Goal: Entertainment & Leisure: Consume media (video, audio)

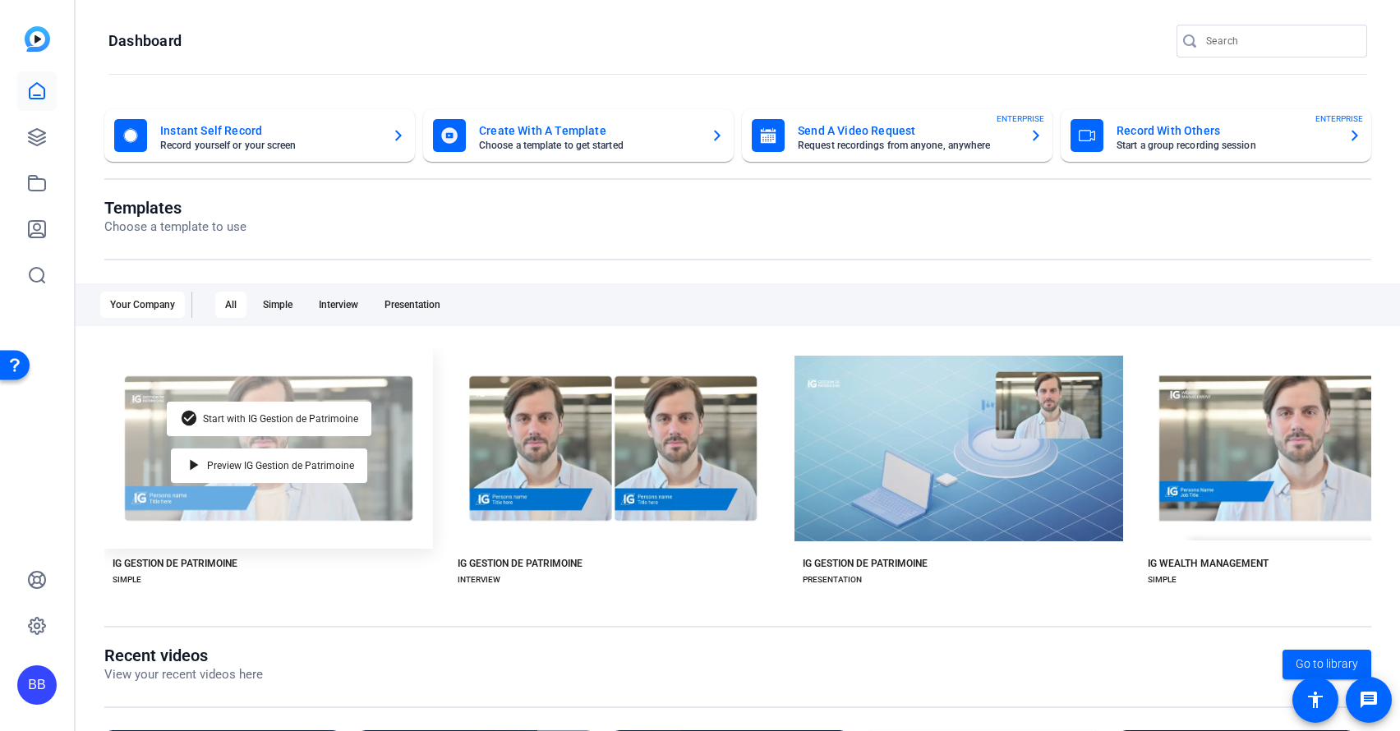
click at [391, 413] on div "check_circle Start with IG Gestion de Patrimoine play_arrow Preview IG Gestion …" at bounding box center [268, 448] width 329 height 200
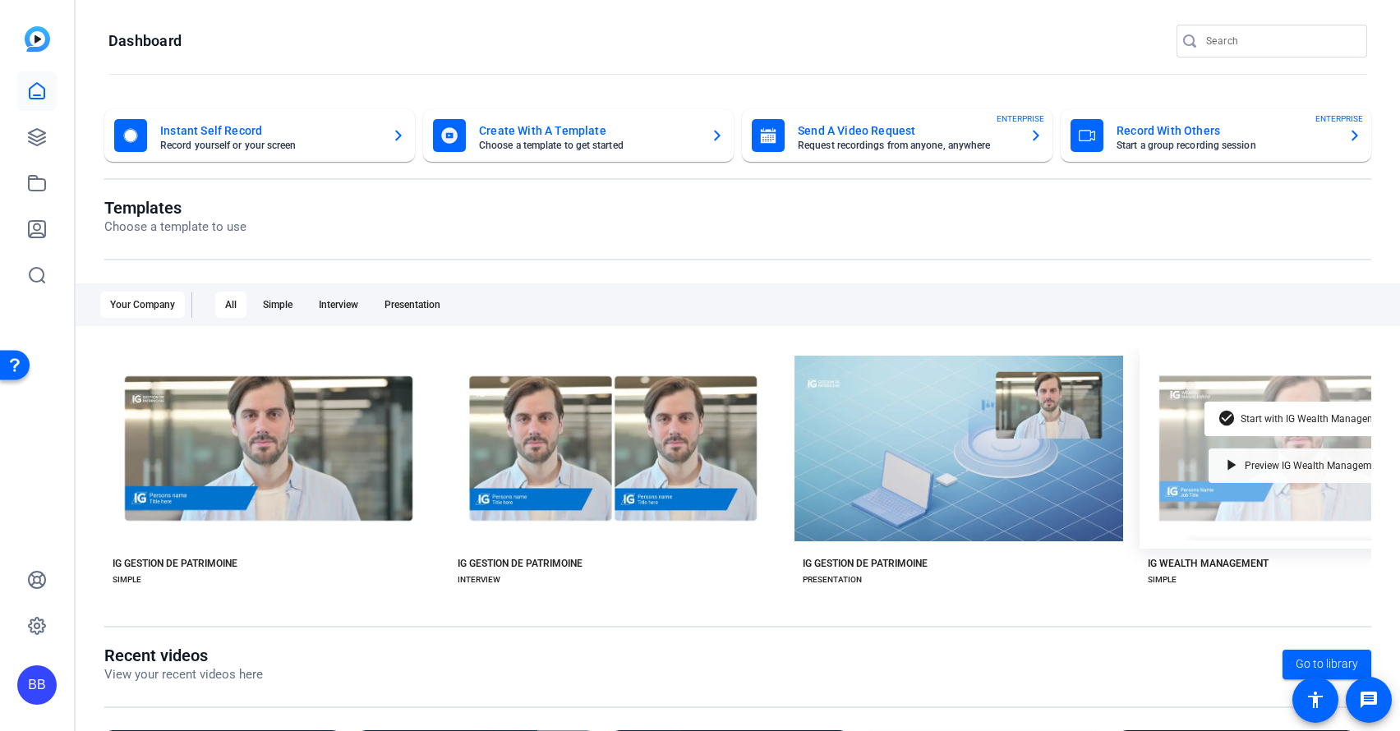
click at [1278, 457] on div "play_arrow Preview IG Wealth Management" at bounding box center [1303, 465] width 191 height 34
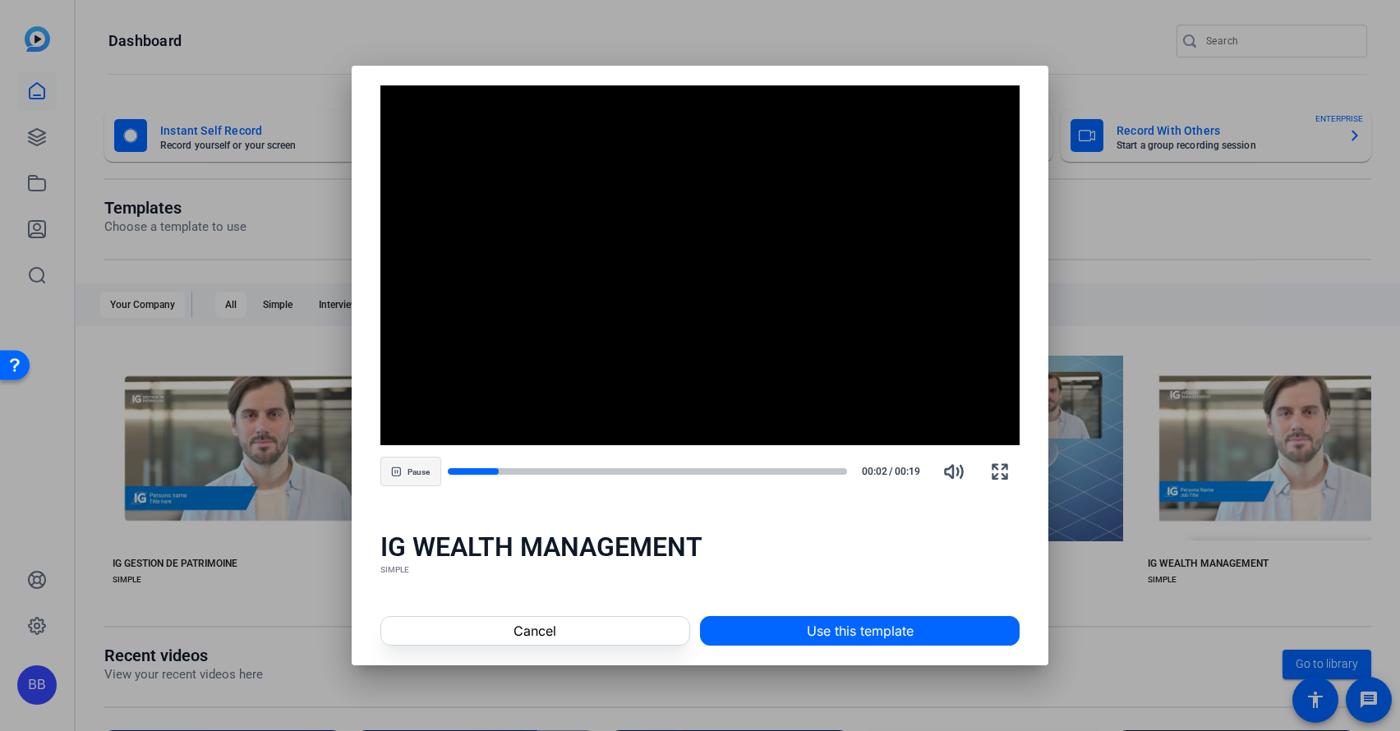
click at [413, 476] on span "Pause" at bounding box center [418, 472] width 22 height 10
drag, startPoint x: 502, startPoint y: 468, endPoint x: 547, endPoint y: 472, distance: 45.4
click at [547, 472] on div at bounding box center [648, 471] width 400 height 11
click at [547, 472] on div at bounding box center [648, 471] width 400 height 8
click at [586, 470] on div at bounding box center [648, 471] width 400 height 8
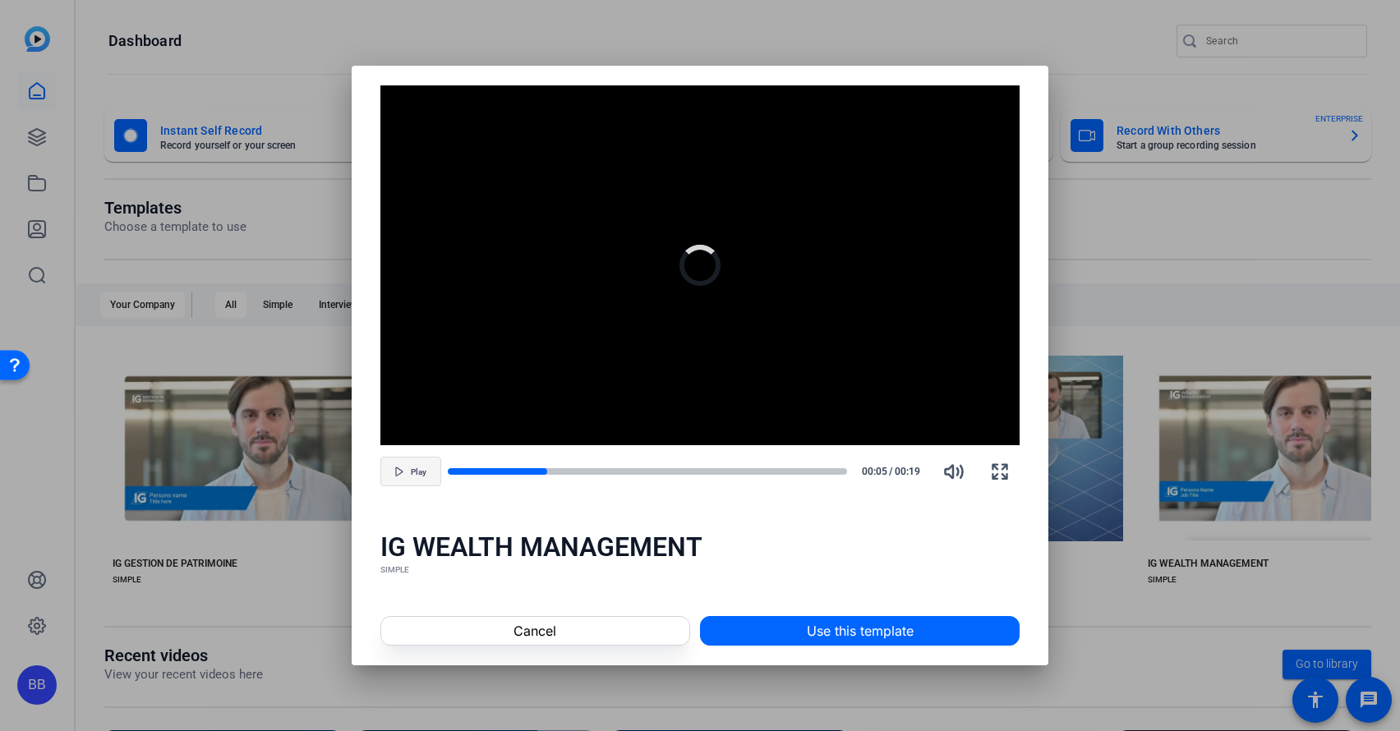
click at [416, 476] on span "Play" at bounding box center [419, 472] width 16 height 10
click at [408, 470] on span "Pause" at bounding box center [418, 472] width 22 height 10
click at [409, 475] on span "button" at bounding box center [410, 471] width 59 height 39
click at [420, 475] on span "Pause" at bounding box center [418, 472] width 22 height 10
click at [497, 633] on span at bounding box center [535, 630] width 308 height 39
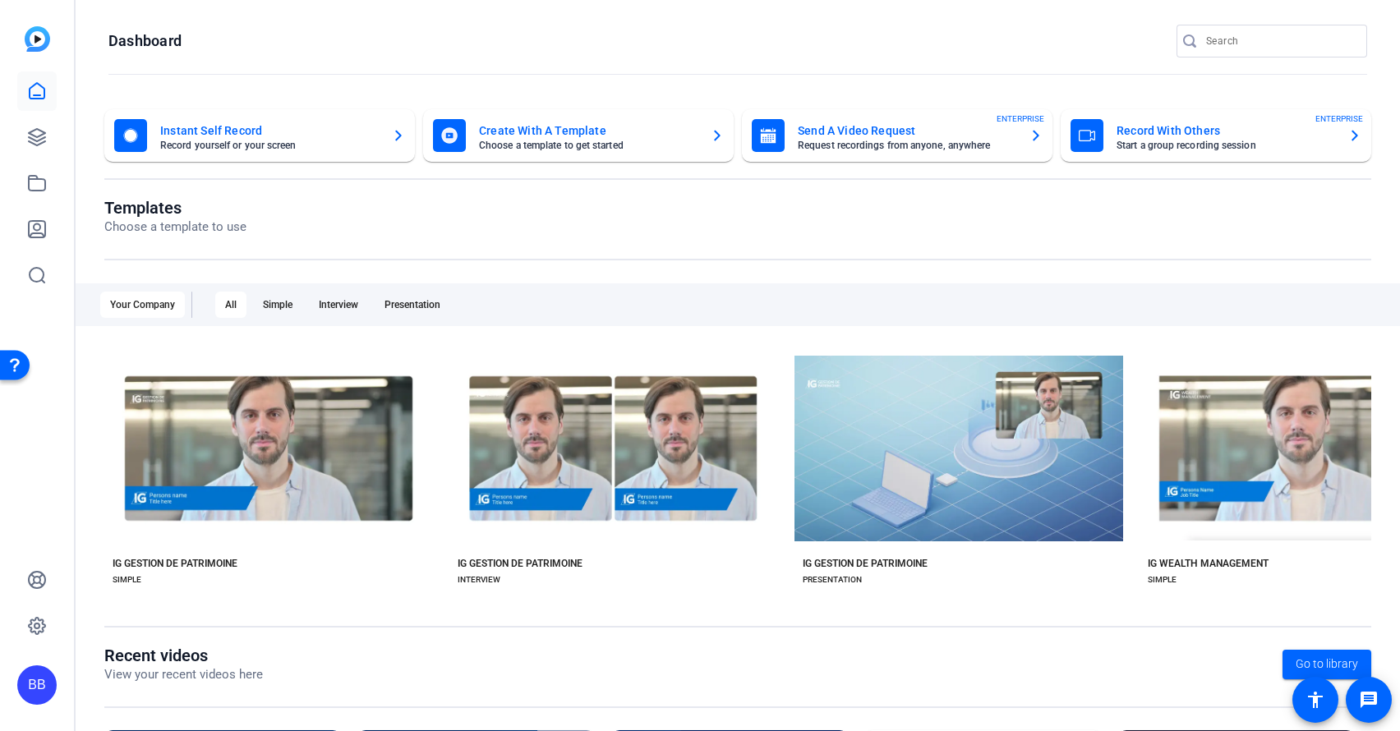
scroll to position [218, 0]
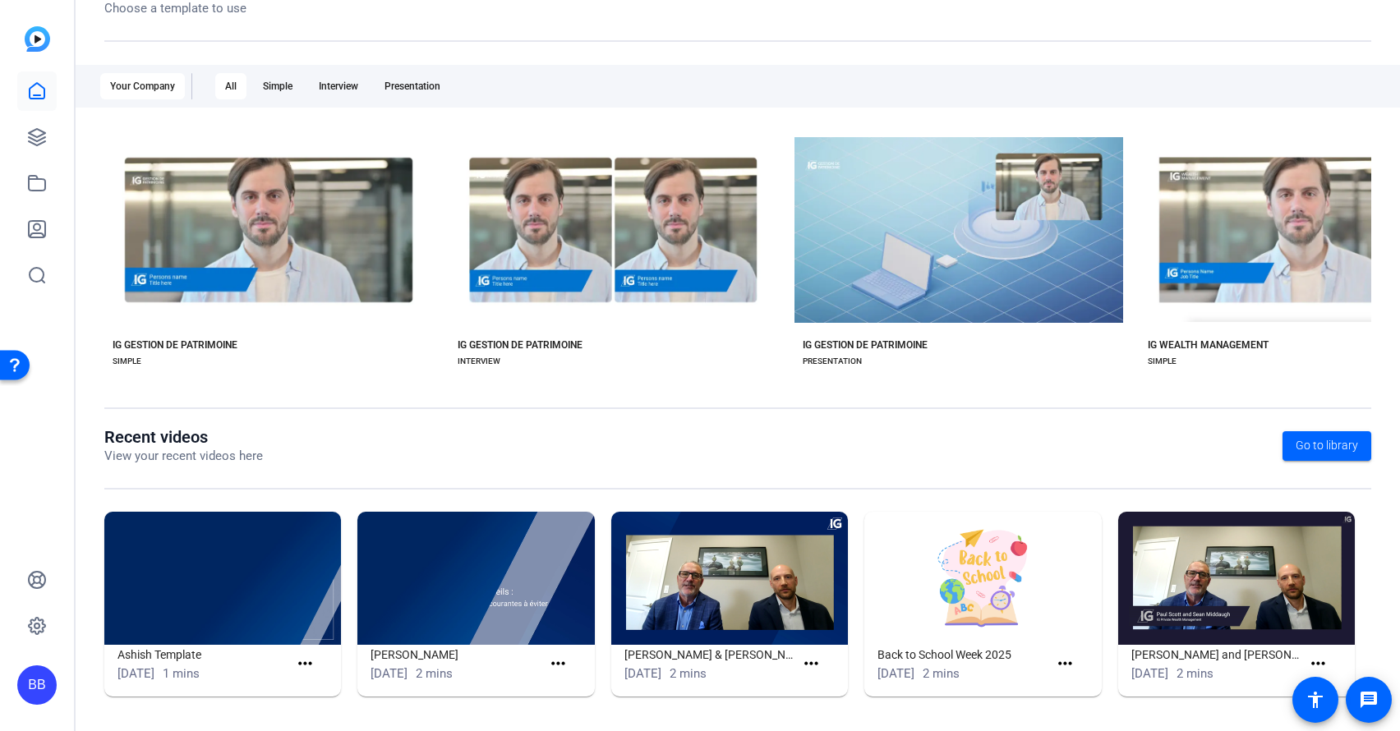
click at [714, 563] on img at bounding box center [729, 578] width 237 height 133
click at [688, 651] on h1 "[PERSON_NAME] & [PERSON_NAME] Video" at bounding box center [709, 655] width 171 height 20
click at [700, 587] on img at bounding box center [729, 578] width 237 height 133
click at [707, 575] on img at bounding box center [729, 578] width 237 height 133
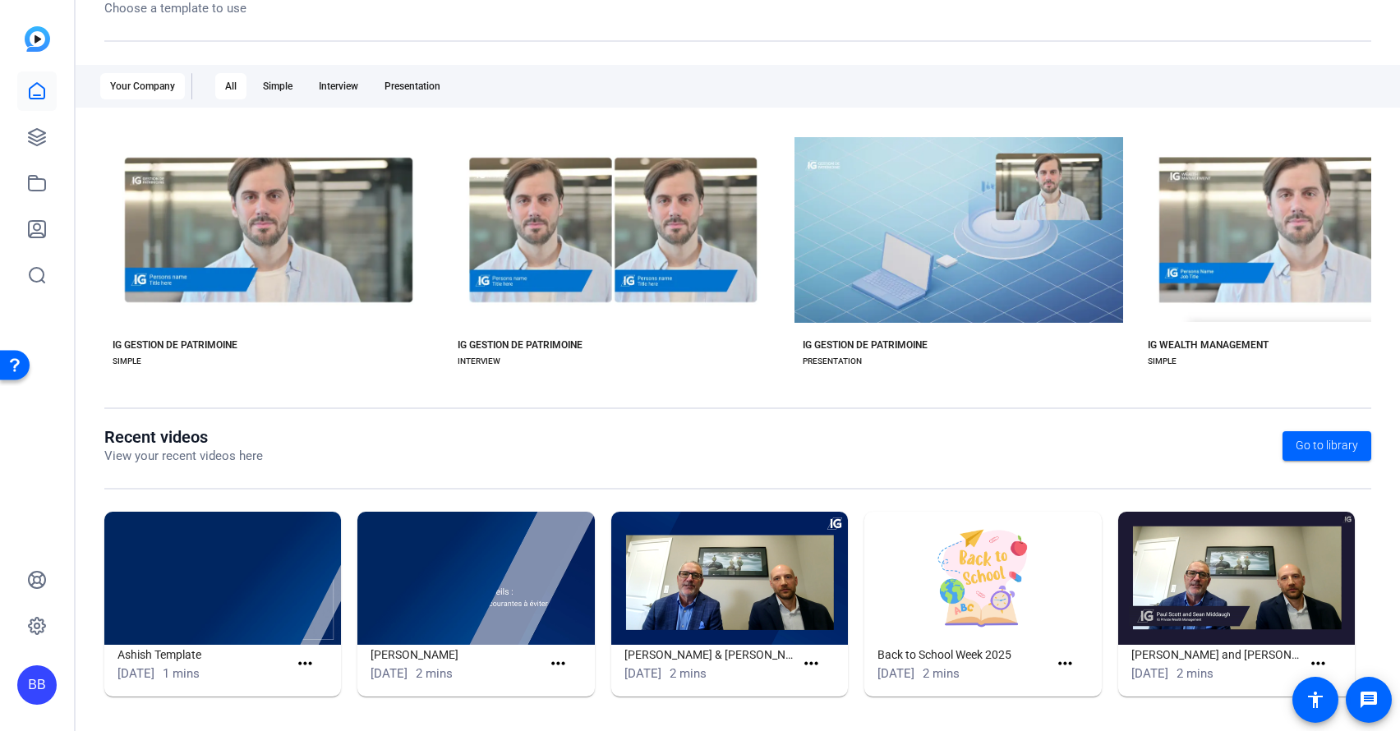
click at [709, 478] on div "Recent videos View your recent videos here Go to library Ashish Template [DATE]…" at bounding box center [737, 570] width 1267 height 286
click at [705, 582] on img at bounding box center [729, 578] width 237 height 133
click at [801, 662] on mat-icon "more_horiz" at bounding box center [811, 664] width 21 height 21
click at [816, 690] on span "View" at bounding box center [842, 687] width 66 height 20
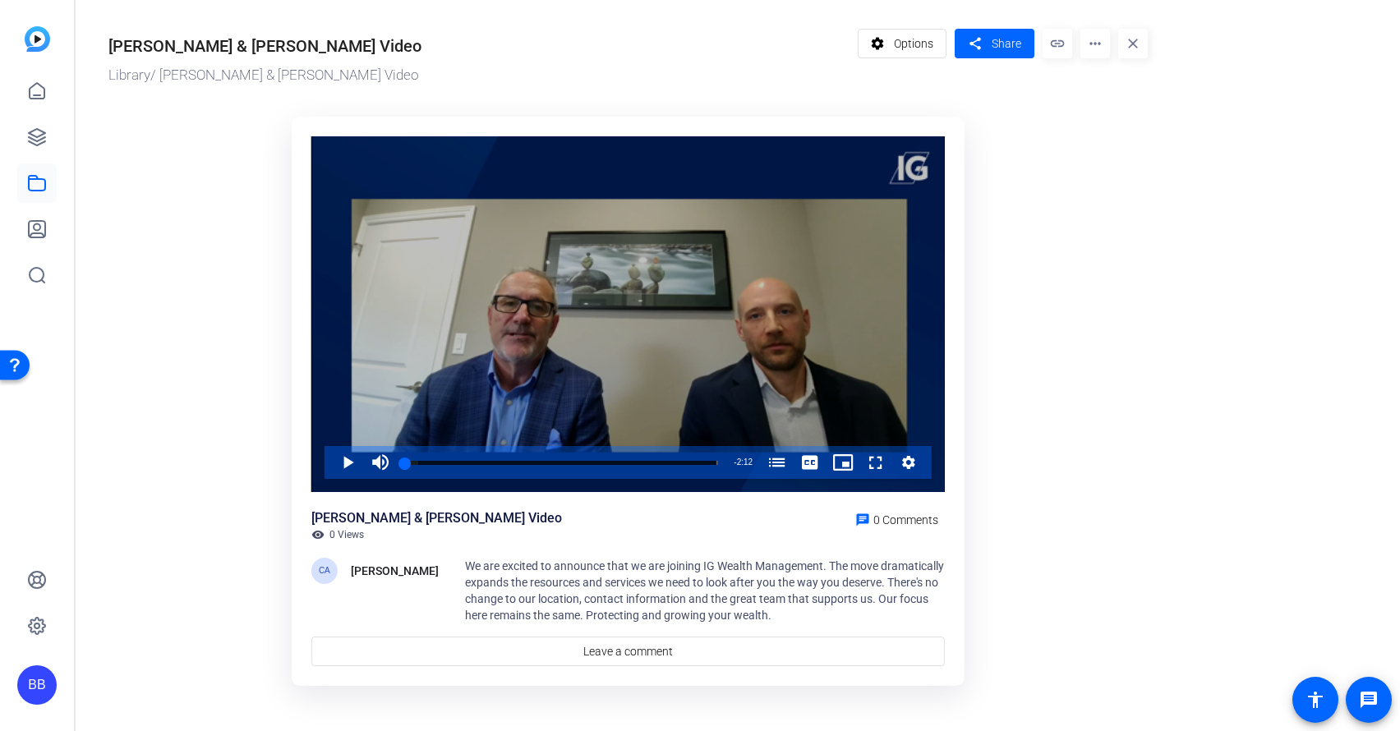
click at [331, 462] on span "Video Player" at bounding box center [331, 462] width 0 height 33
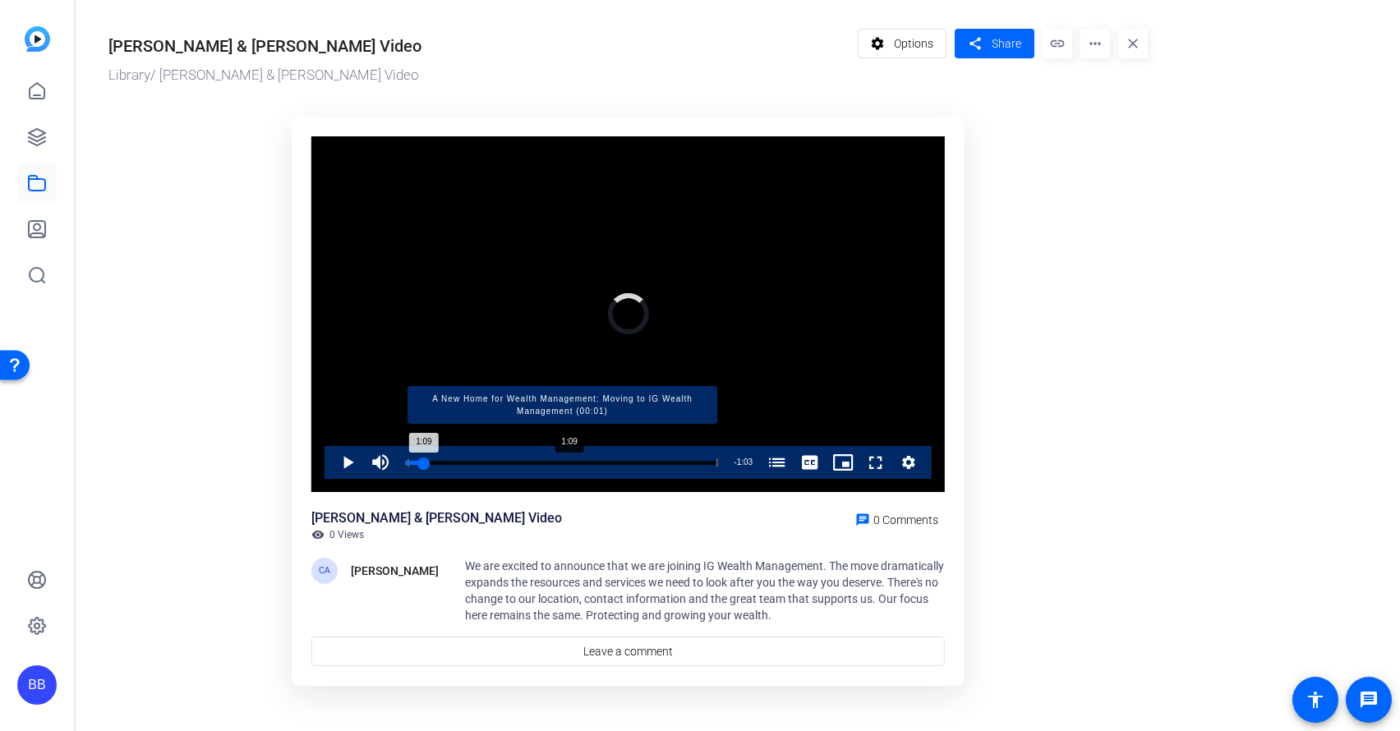
click at [568, 461] on div "Progress Bar" at bounding box center [562, 462] width 310 height 8
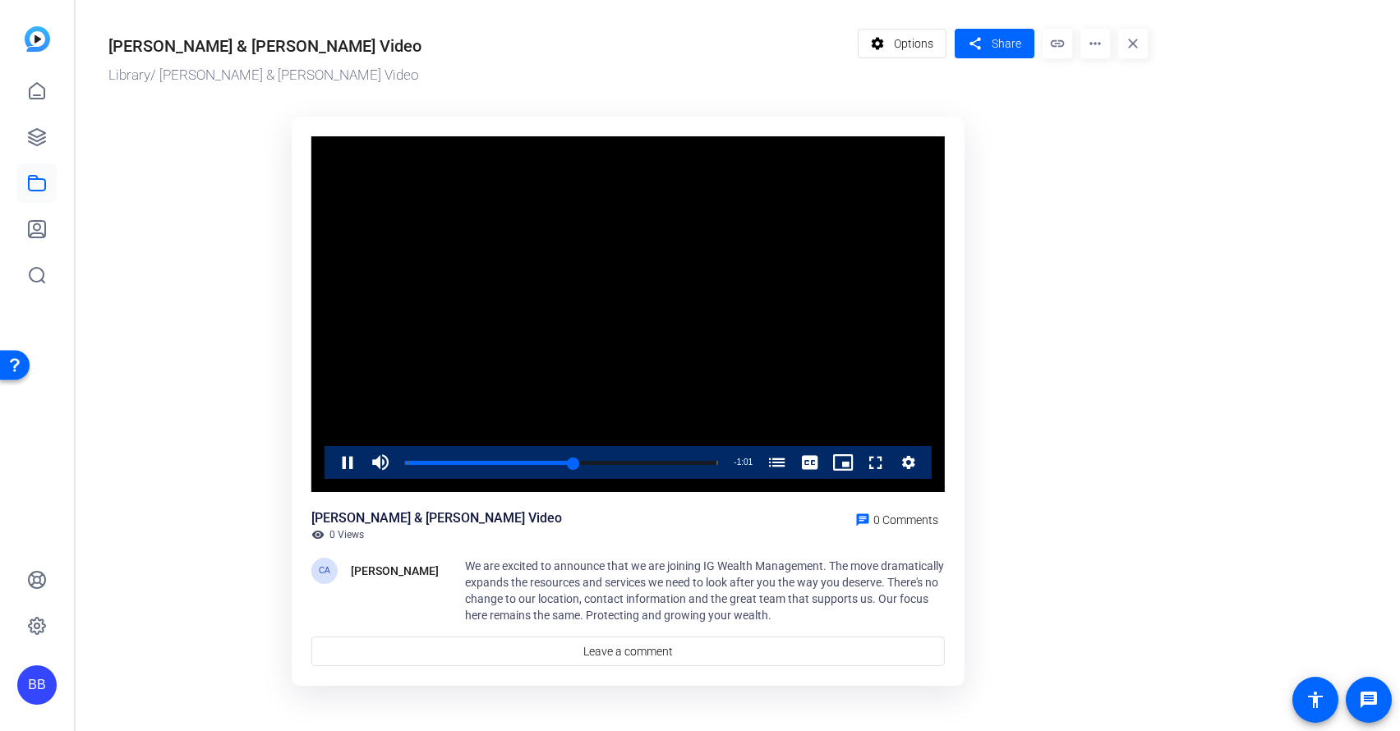
click at [331, 462] on span "Video Player" at bounding box center [331, 462] width 0 height 33
click at [39, 34] on img at bounding box center [37, 38] width 25 height 25
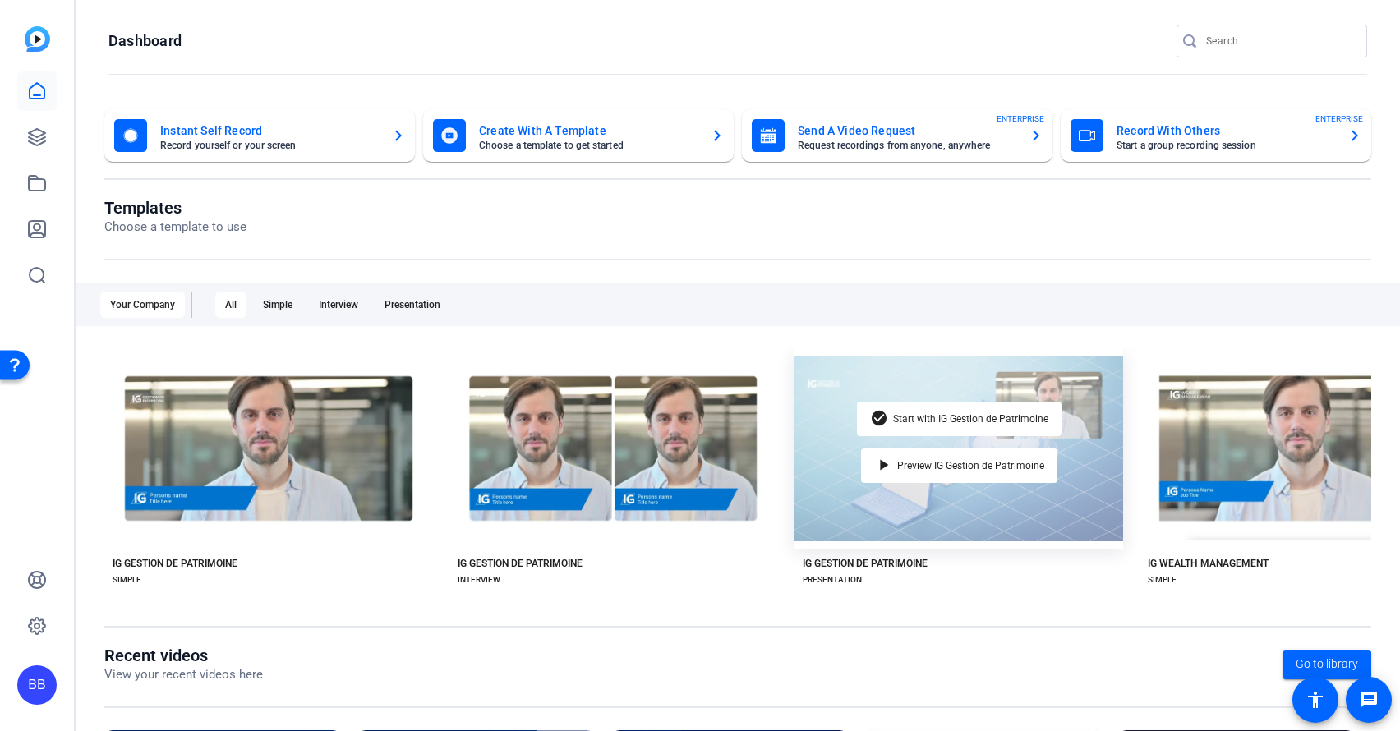
click at [1091, 397] on div "check_circle Start with IG Gestion de Patrimoine play_arrow Preview IG Gestion …" at bounding box center [958, 448] width 329 height 200
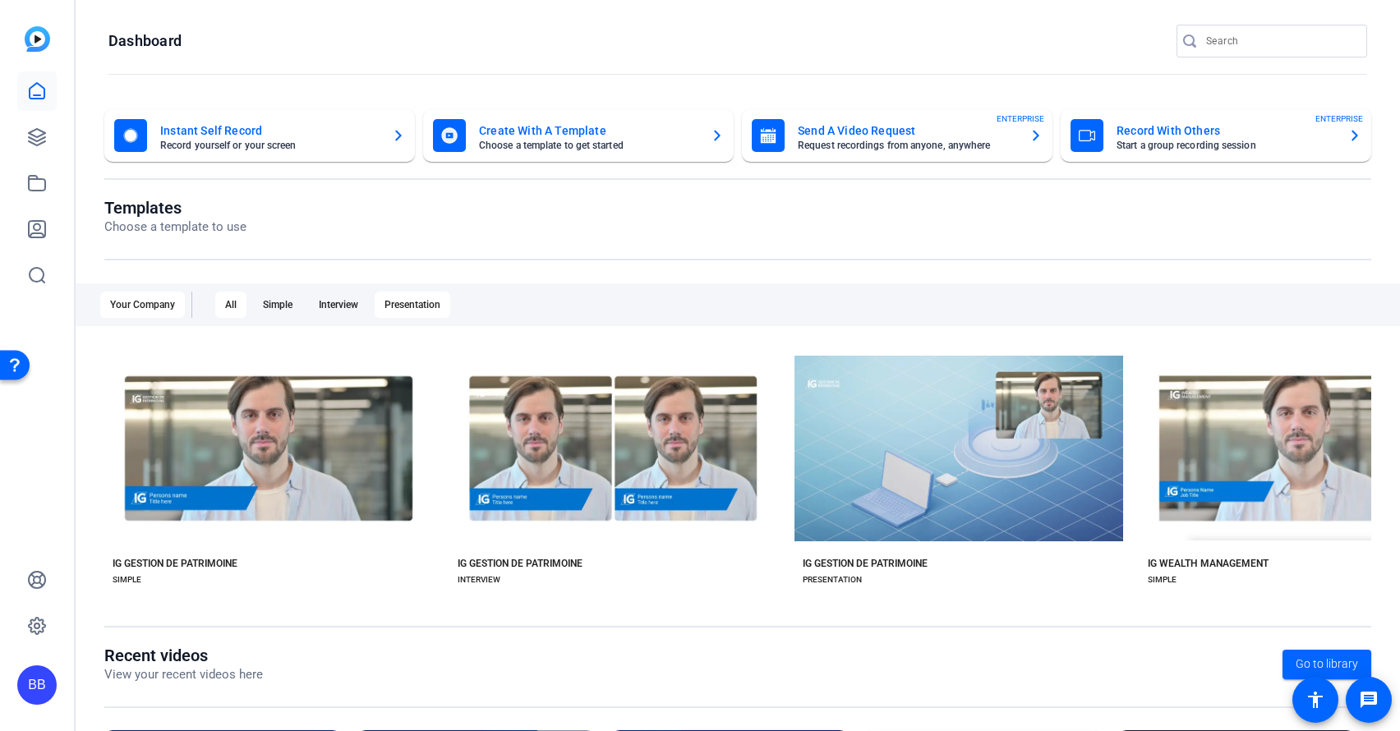
click at [435, 306] on div "Presentation" at bounding box center [413, 305] width 76 height 26
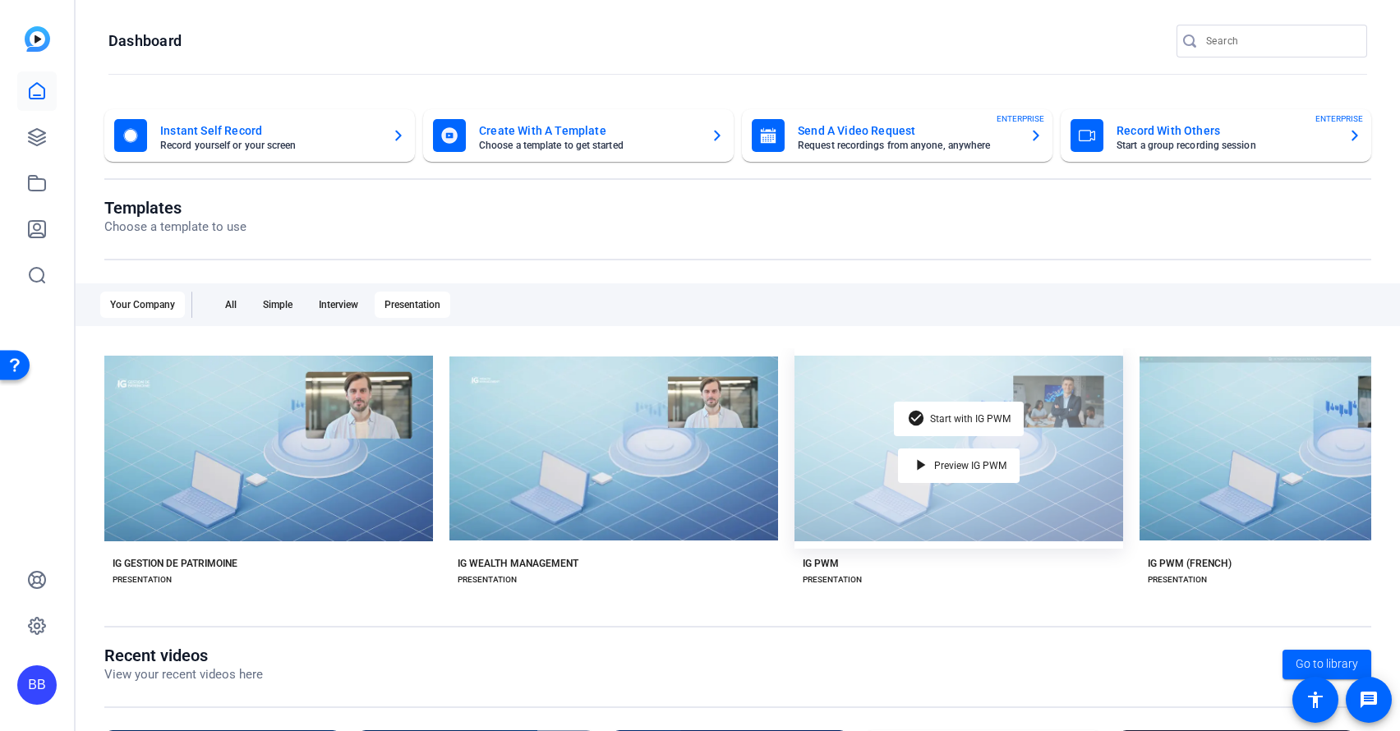
click at [1077, 390] on div "check_circle Start with IG PWM play_arrow Preview IG PWM" at bounding box center [958, 448] width 329 height 200
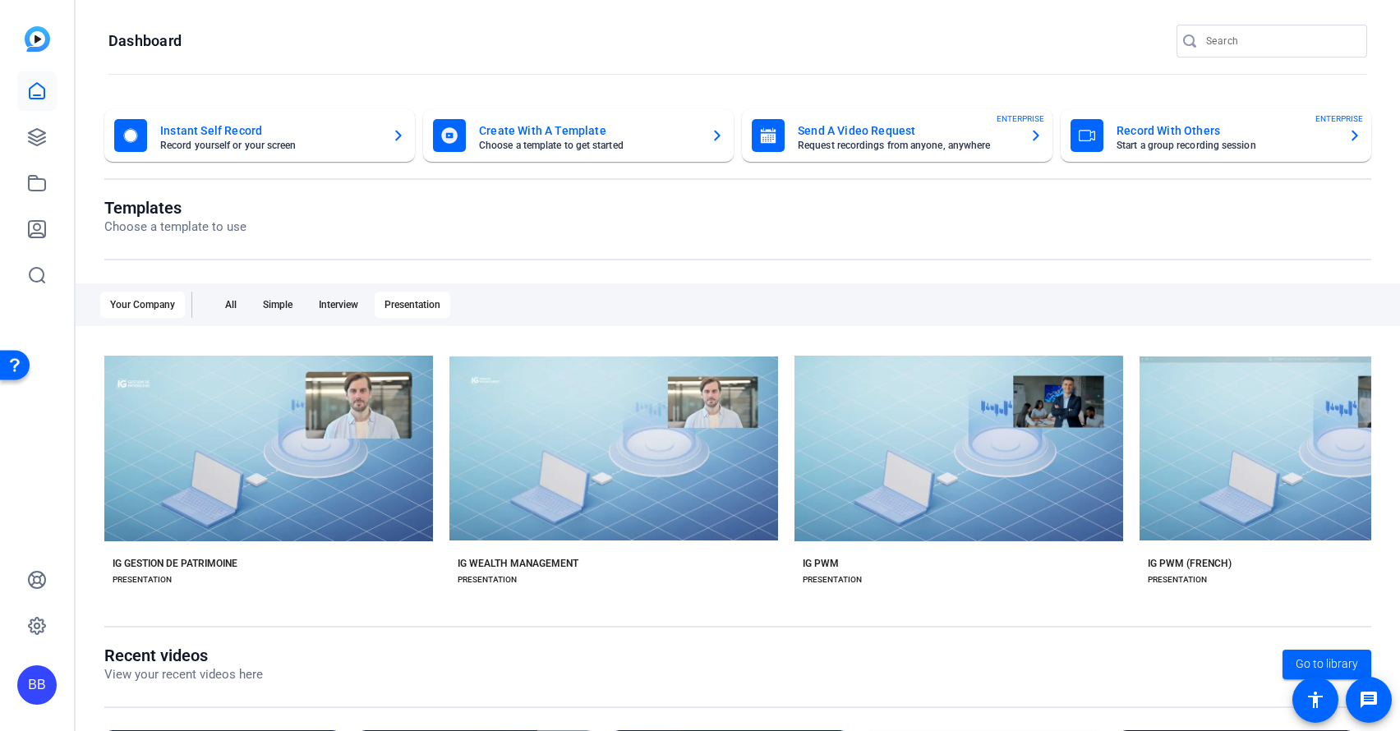
click at [816, 577] on div "PRESENTATION" at bounding box center [832, 579] width 59 height 13
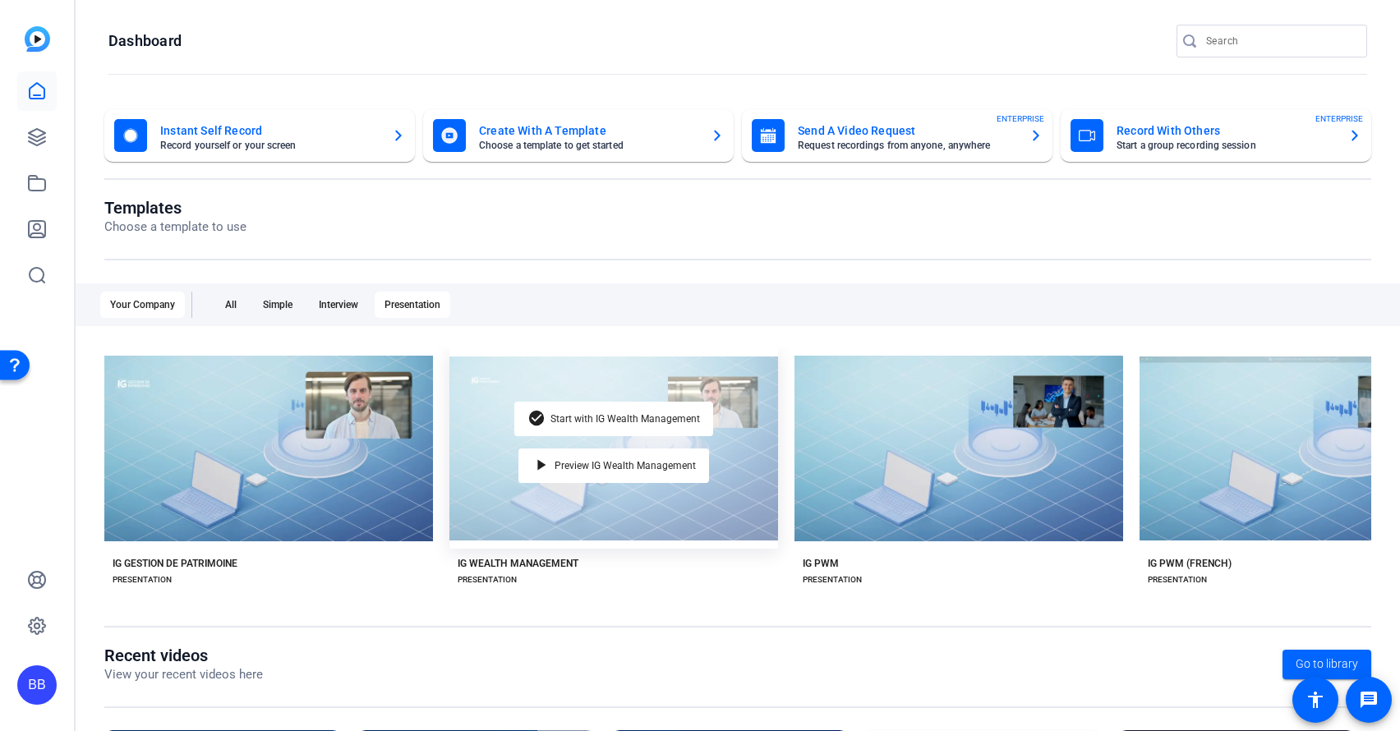
click at [517, 460] on div "check_circle Start with IG Wealth Management play_arrow Preview IG Wealth Manag…" at bounding box center [613, 448] width 329 height 200
click at [631, 461] on span "Preview IG Wealth Management" at bounding box center [624, 466] width 141 height 10
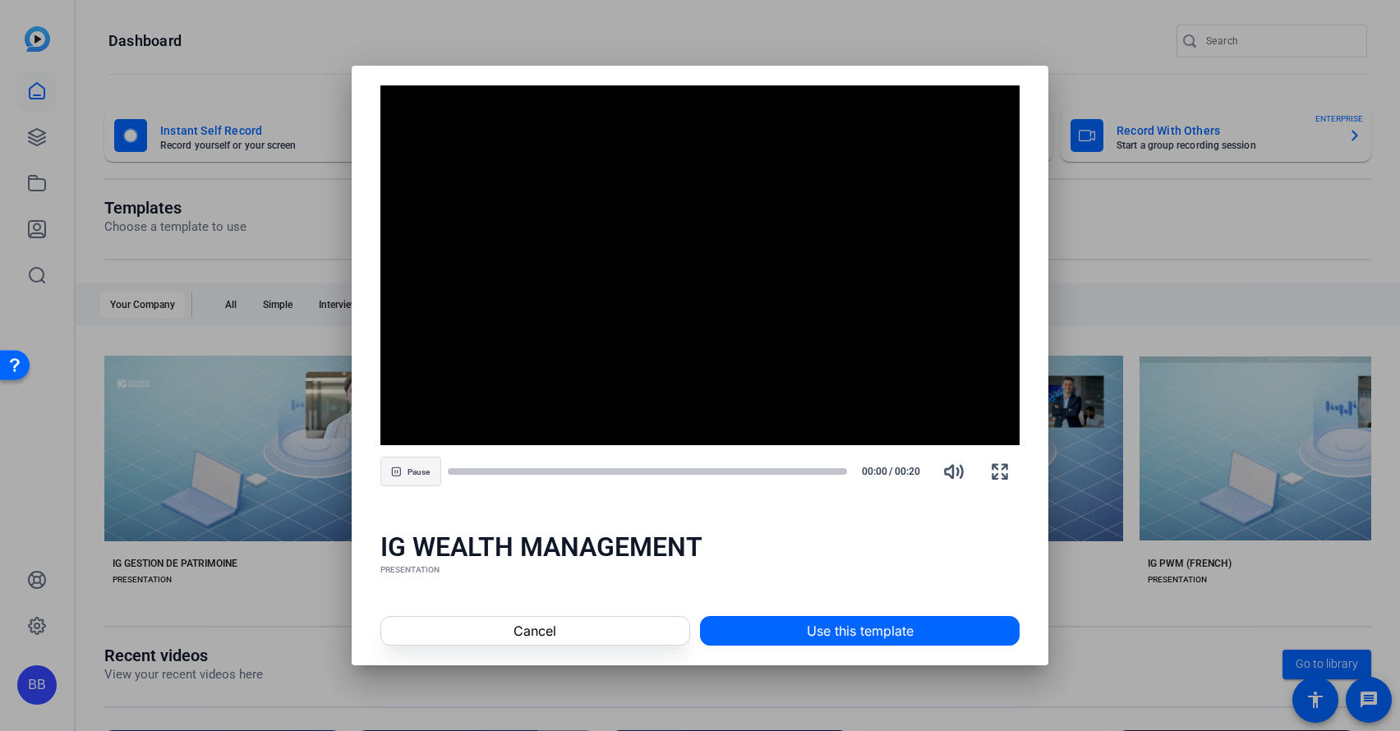
click at [401, 477] on span "button" at bounding box center [410, 471] width 59 height 39
click at [396, 473] on icon "button" at bounding box center [399, 471] width 7 height 8
click at [415, 473] on span "Pause" at bounding box center [418, 472] width 22 height 10
